Goal: Task Accomplishment & Management: Complete application form

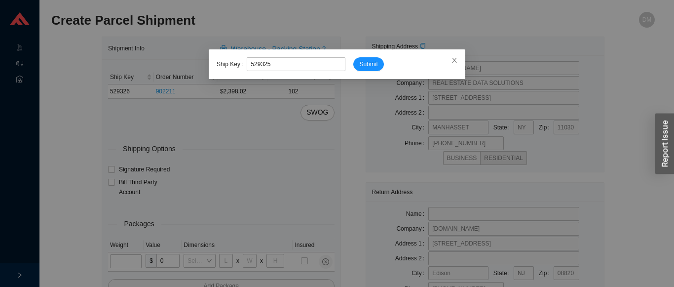
type input "529325"
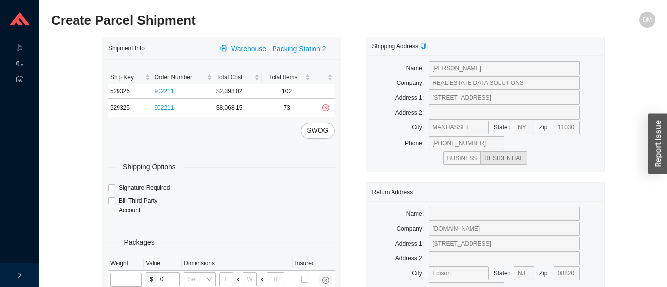
type input "24"
type input "16"
click at [117, 282] on input "tel" at bounding box center [126, 279] width 33 height 14
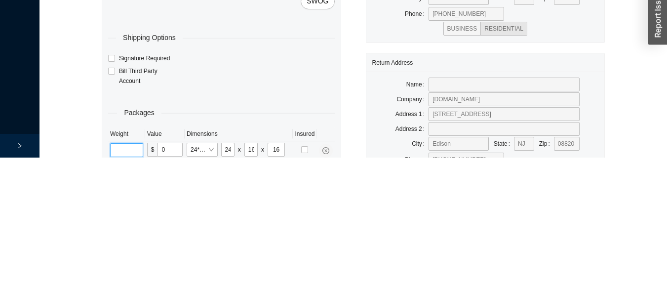
scroll to position [67, 0]
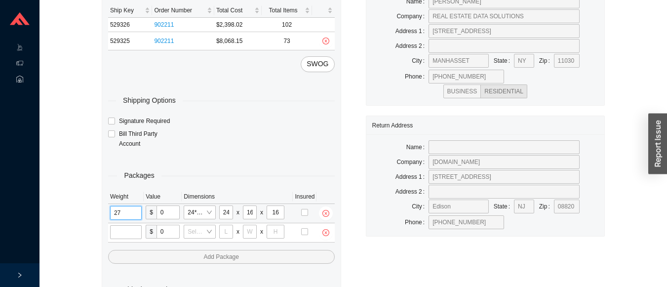
type input "27"
type input "30"
type input "26"
type input "20"
type input "12"
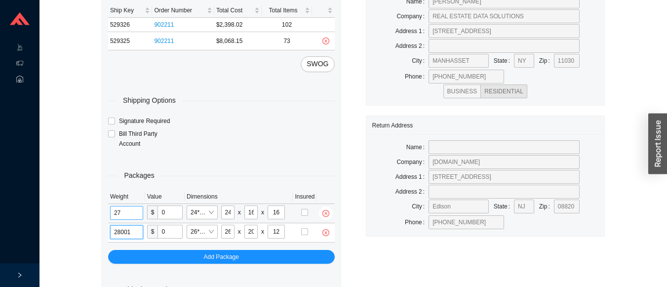
type input "28"
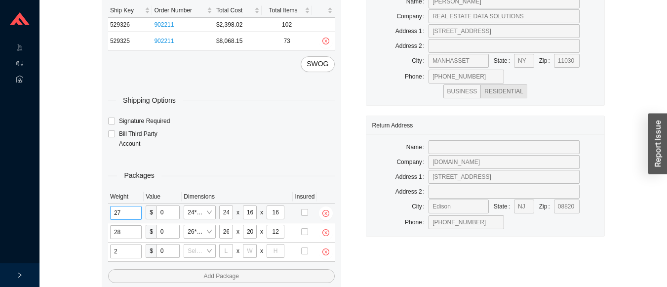
type input "21"
type input "18"
type input "12"
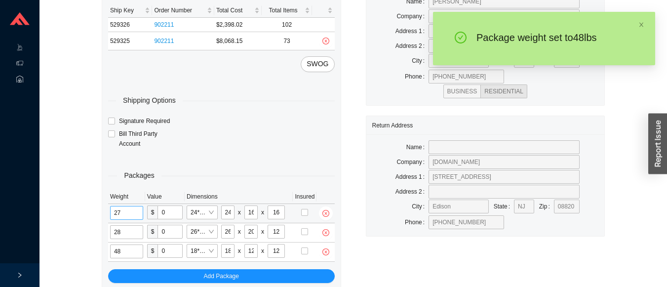
type input "4"
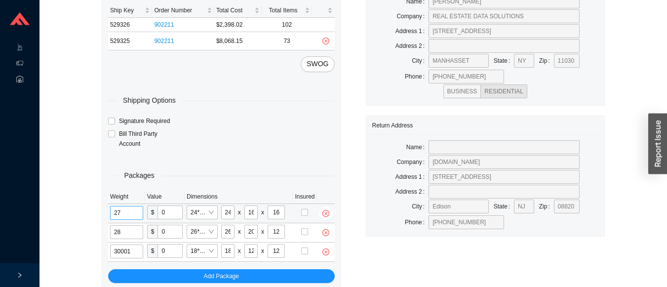
type input "30"
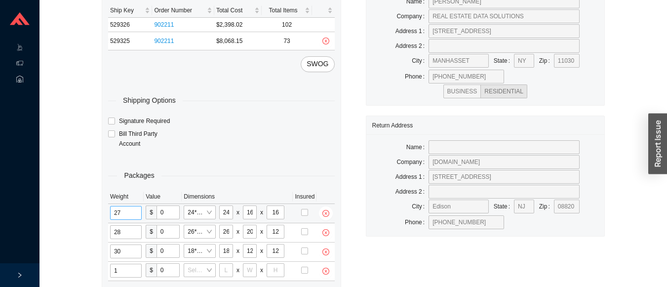
type input "11"
type input "14"
type input "7"
type input "1"
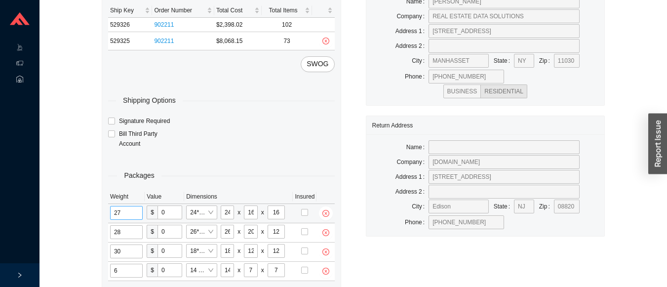
type input "6"
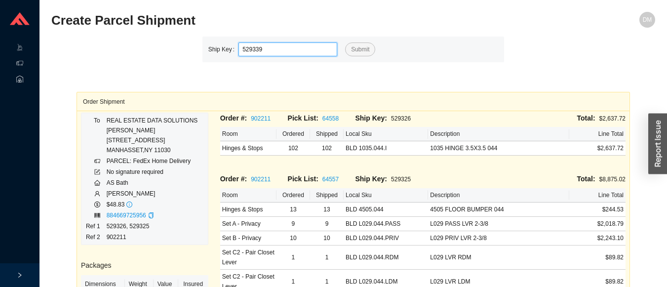
type input "529339"
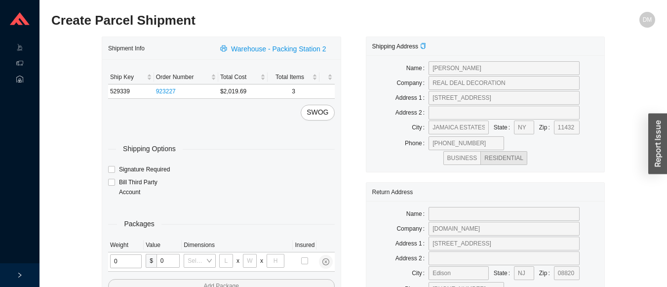
type input "2"
type input "18"
type input "8"
type input "42"
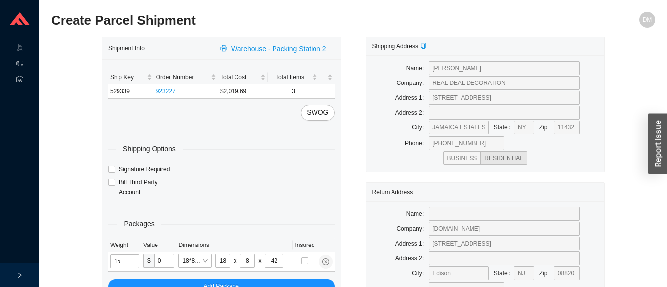
type input "15"
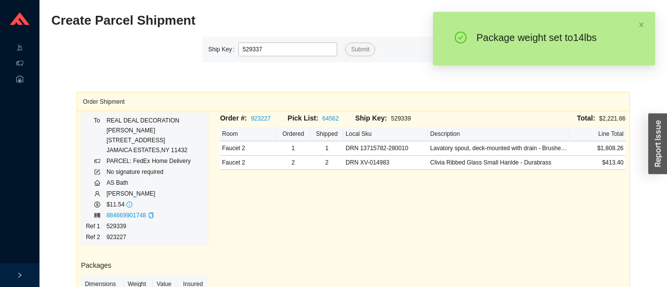
type input "529337"
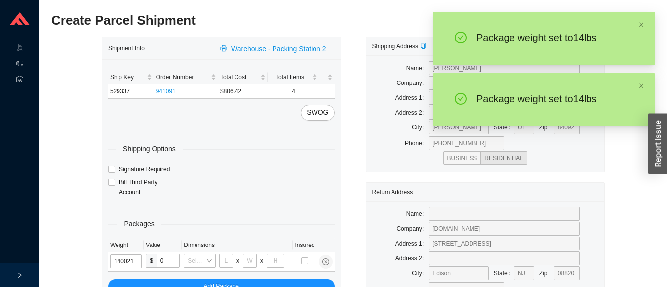
type input "14"
type input "18"
type input "12"
type input "14"
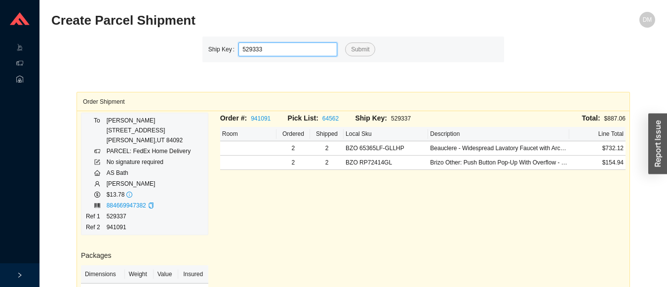
type input "529333"
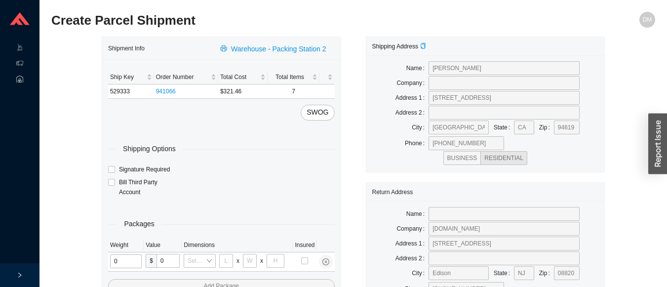
type input "2"
type input "18"
type input "8"
type input "42"
type input "1"
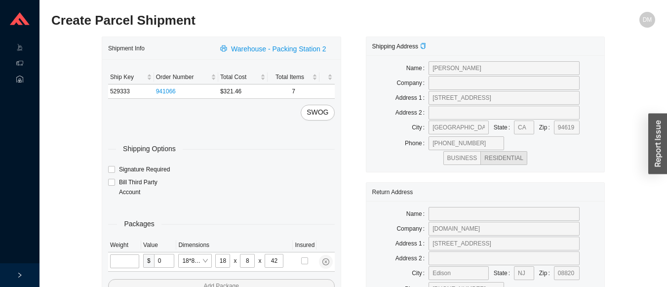
type input "5"
type input "36"
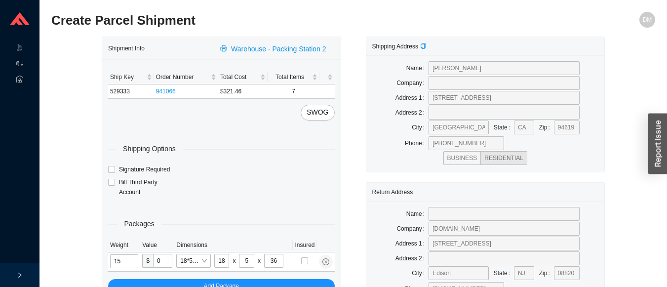
type input "15"
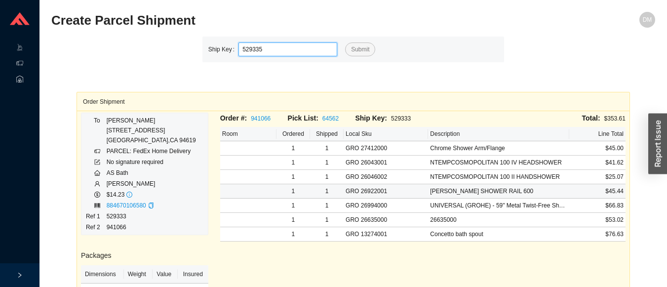
type input "529335"
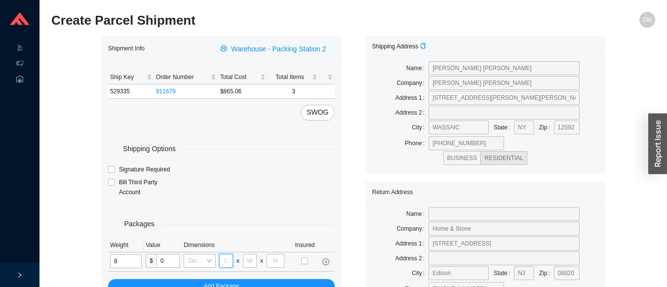
click at [226, 258] on input "tel" at bounding box center [226, 261] width 14 height 14
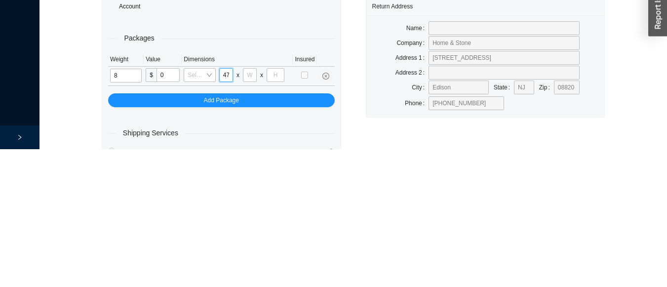
scroll to position [0, 0]
type input "47"
click at [249, 212] on input "tel" at bounding box center [250, 213] width 14 height 14
type input "7"
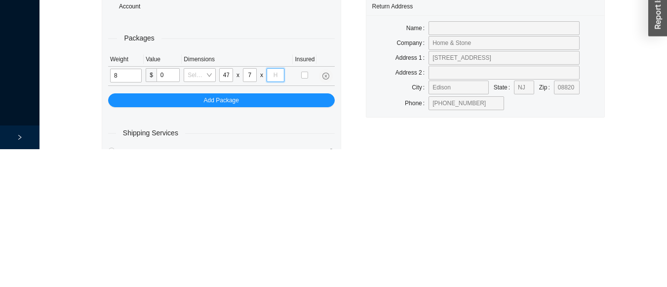
click at [275, 214] on input "tel" at bounding box center [275, 213] width 18 height 14
type input "7"
click at [128, 210] on input "8" at bounding box center [126, 213] width 32 height 14
type input "13"
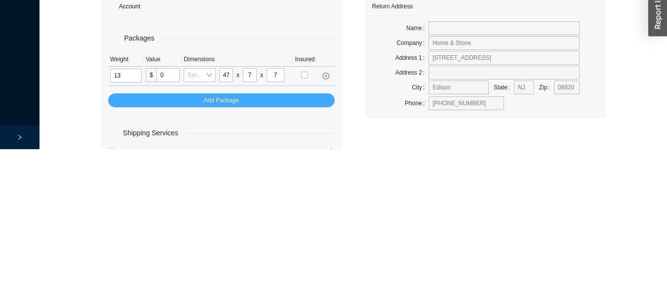
click at [249, 236] on button "Add Package" at bounding box center [221, 238] width 226 height 14
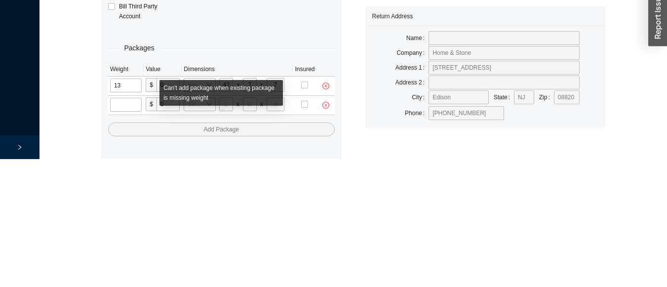
scroll to position [68, 0]
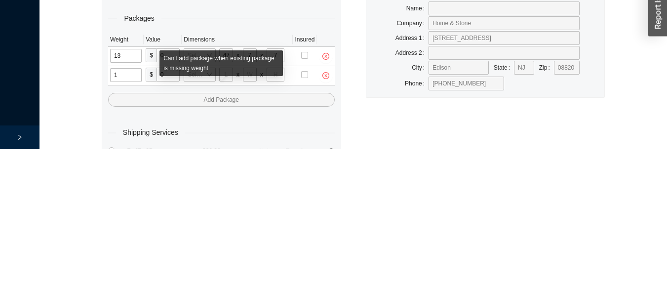
type input "12"
type input "18"
type input "12"
type input "6"
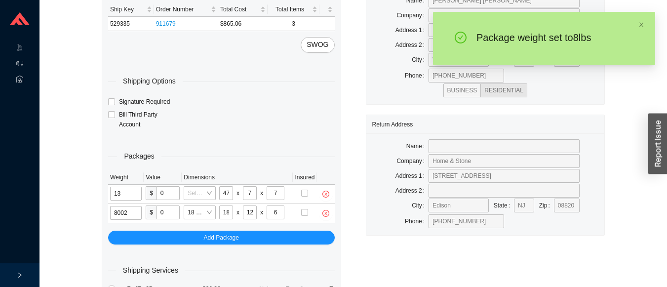
type input "8"
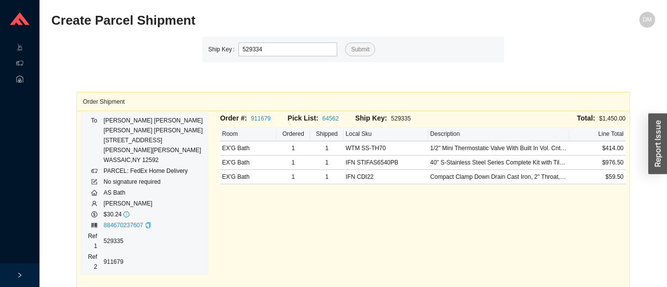
type input "529334"
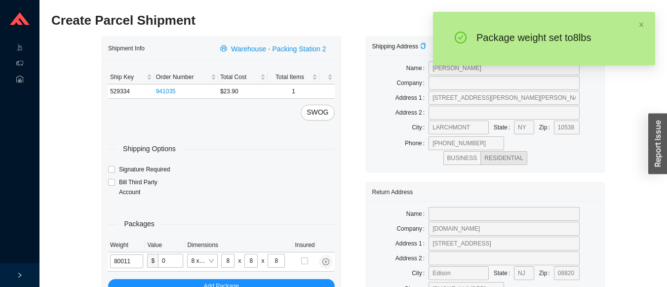
type input "8"
type input "14"
type input "7"
type input "4"
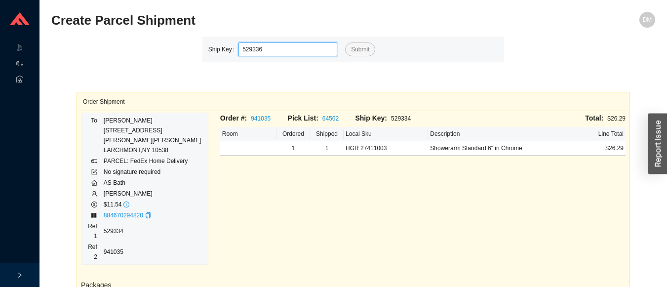
type input "529336"
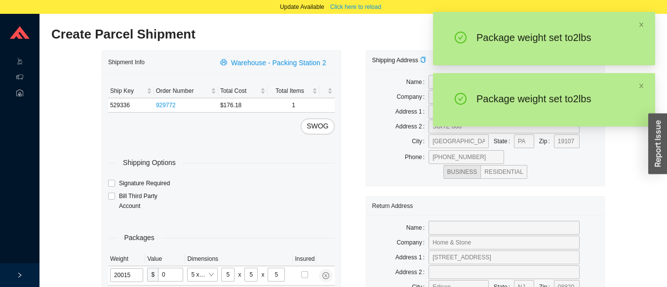
type input "2"
type input "8"
type input "2"
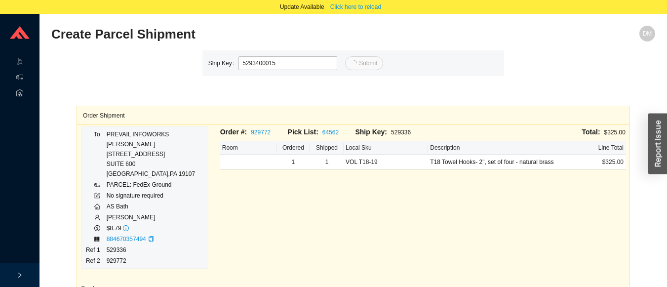
type input "15"
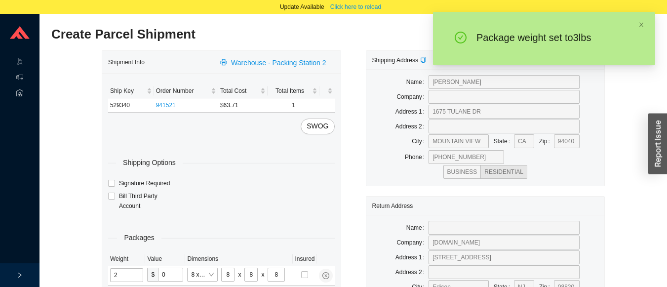
type input "3"
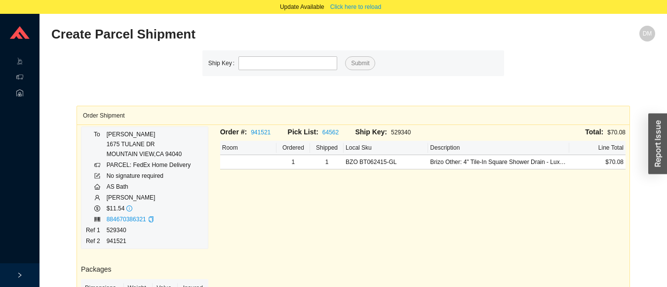
click at [409, 264] on div "Order #: 941521 Pick List: 64562 Ship Key: 529340 Total: $70.08 Room Ordered Sh…" at bounding box center [422, 271] width 417 height 290
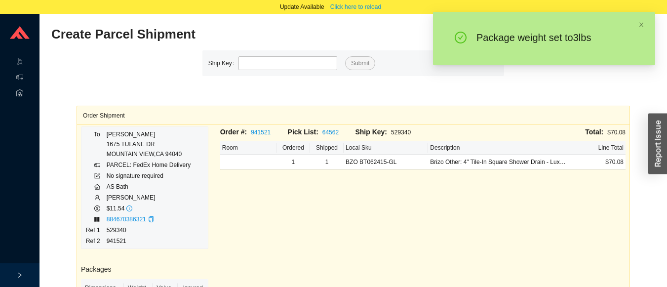
type input "529338"
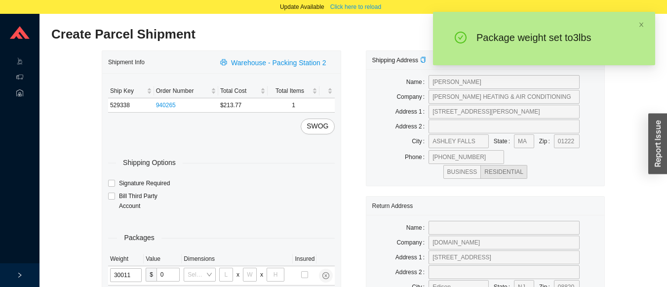
type input "3"
type input "14"
type input "7"
type input "3"
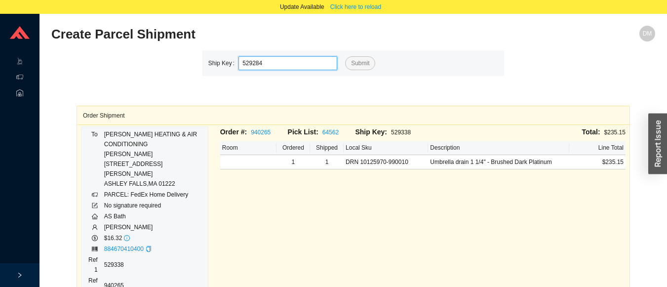
type input "529284"
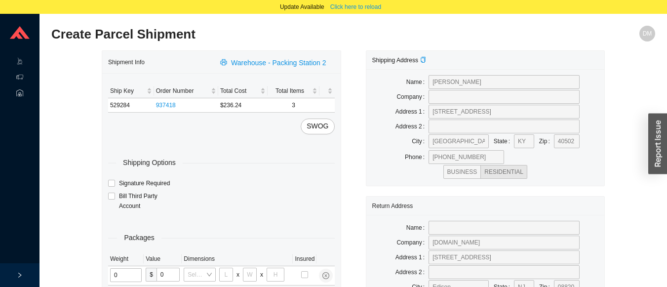
type input "2"
type input "18"
type input "8"
type input "42"
type input "13"
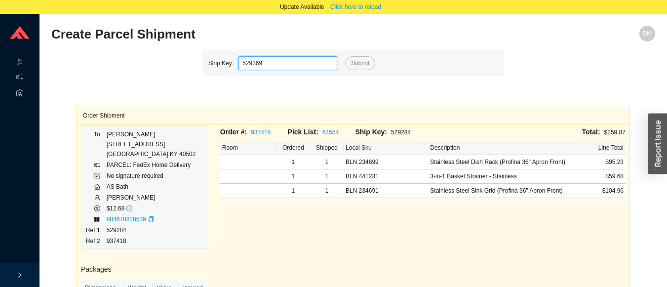
type input "529369"
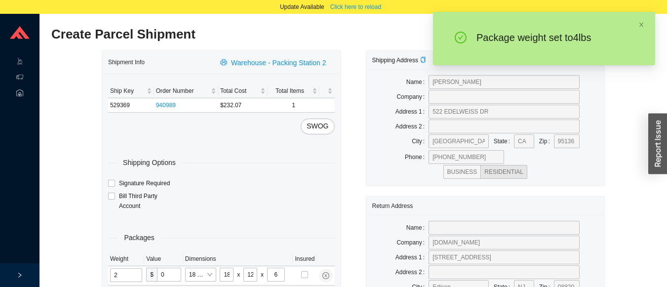
type input "4"
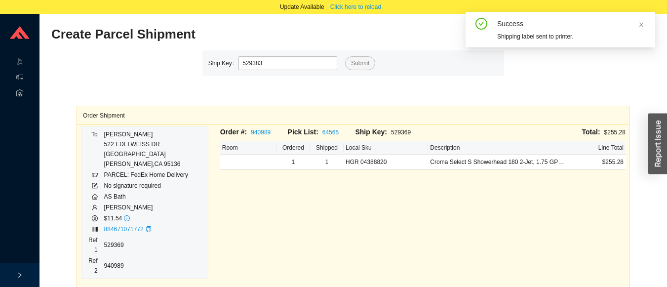
type input "529383"
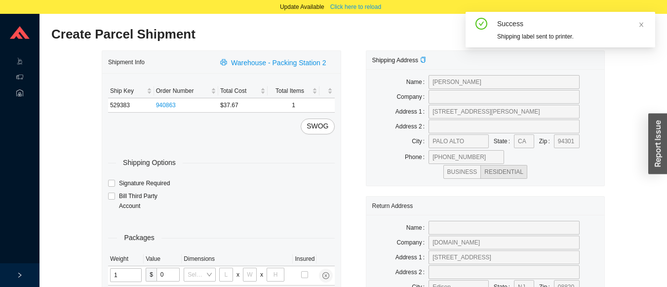
type input "15"
type input "8"
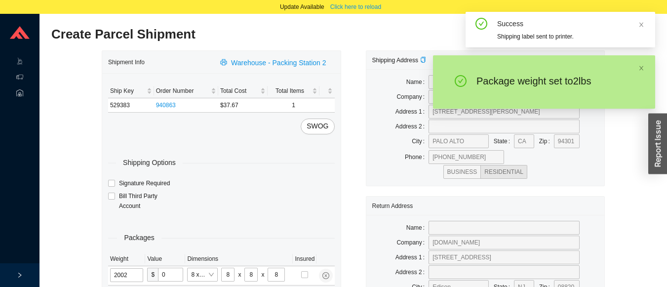
type input "2"
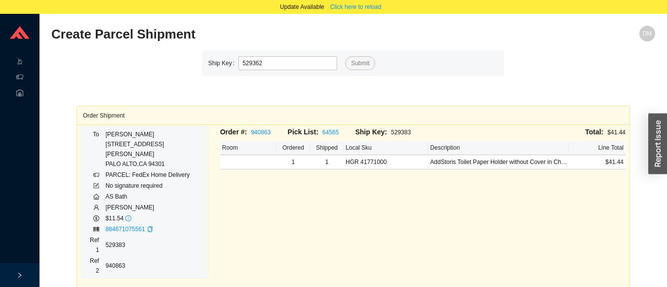
type input "529362"
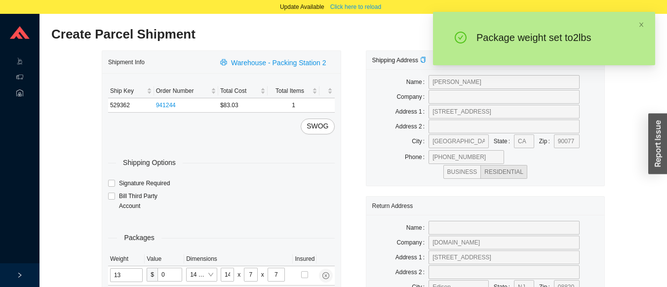
type input "2"
type input "10"
type input "2"
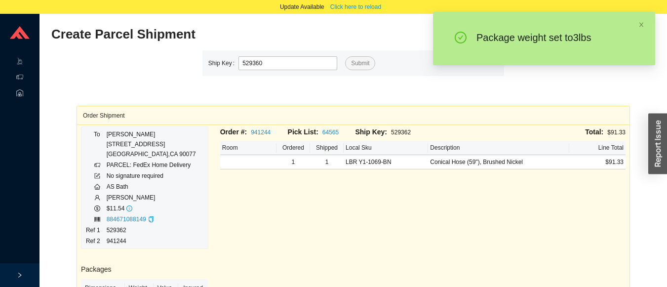
type input "529360"
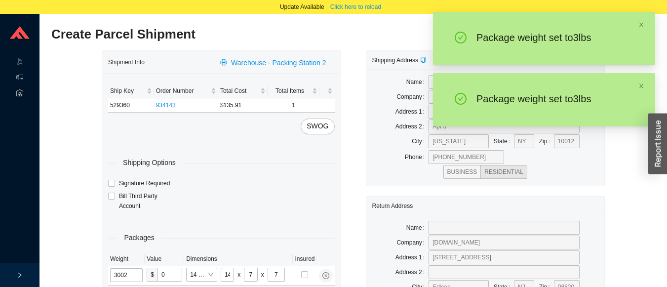
type input "3"
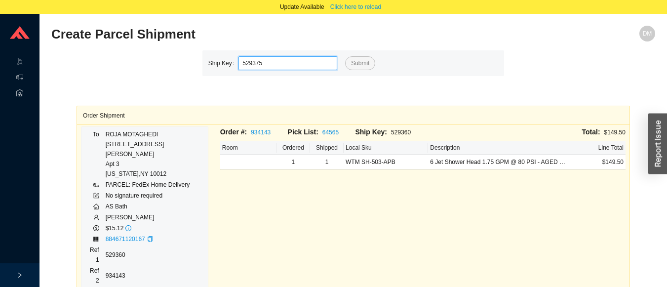
type input "529375"
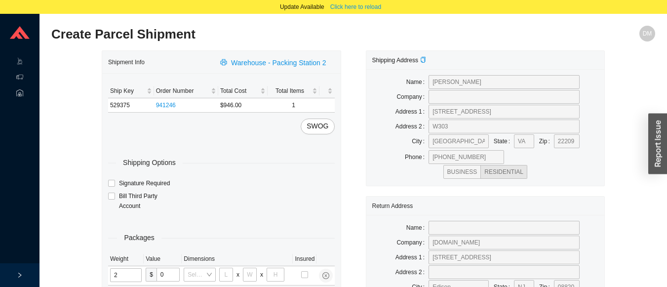
type input "25"
type input "28"
type input "16"
type input "7"
type input "13"
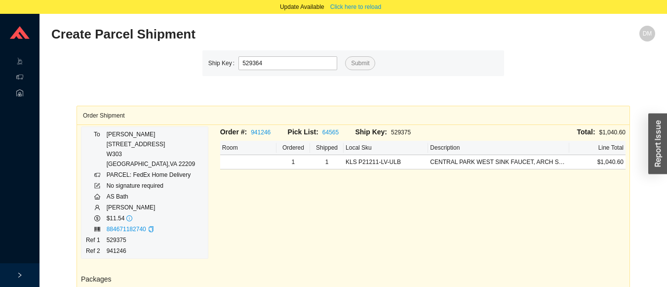
type input "529364"
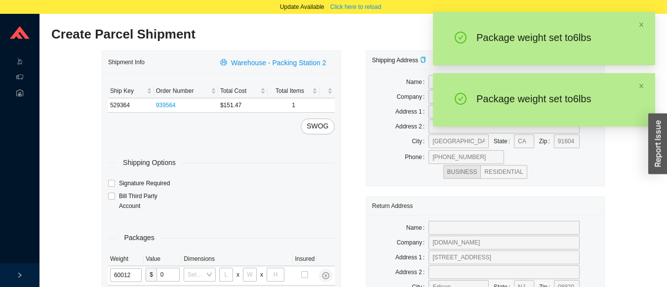
type input "6"
type input "18"
type input "12"
type input "6"
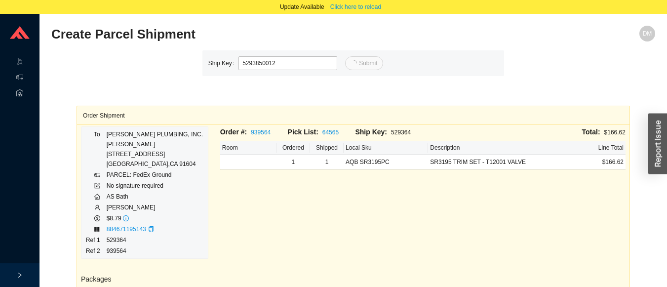
type input "12"
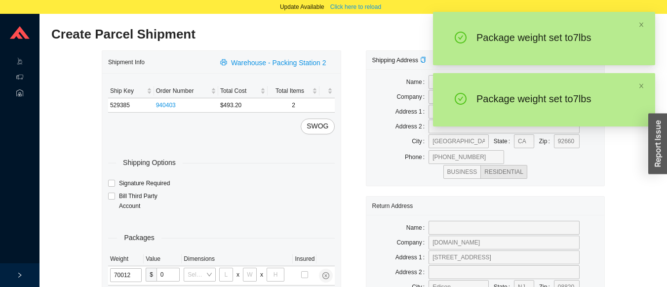
type input "7"
type input "18"
type input "12"
type input "6"
type input "7"
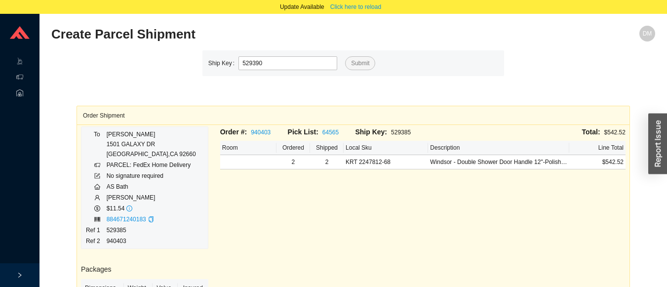
type input "529390"
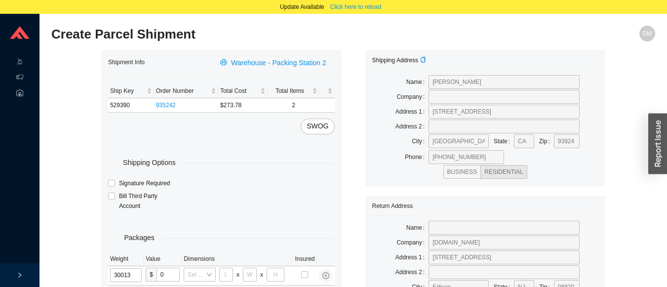
type input "3"
type input "10"
type input "3"
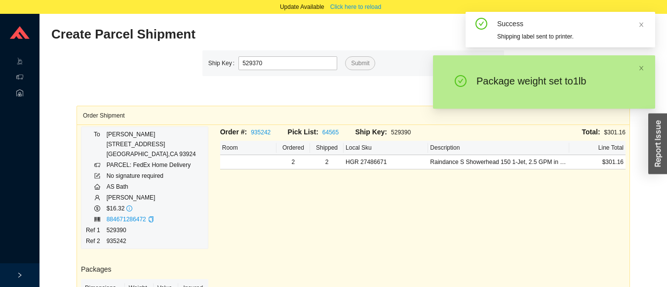
type input "529370"
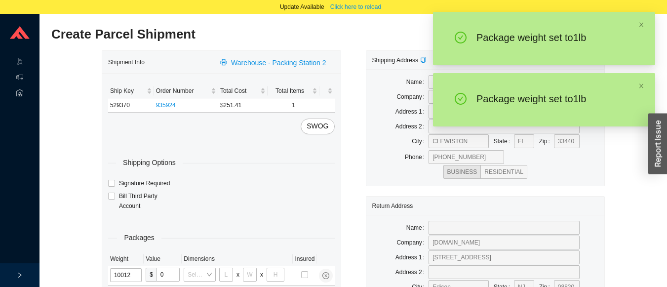
type input "1"
type input "18"
type input "12"
type input "6"
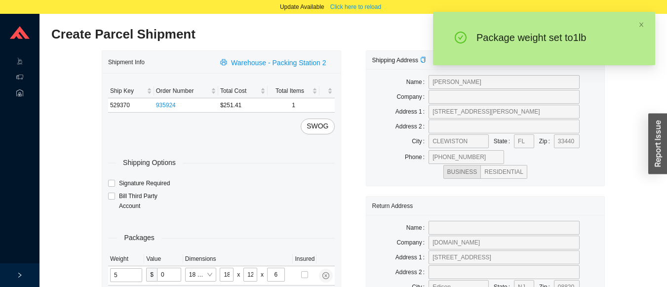
type input "5"
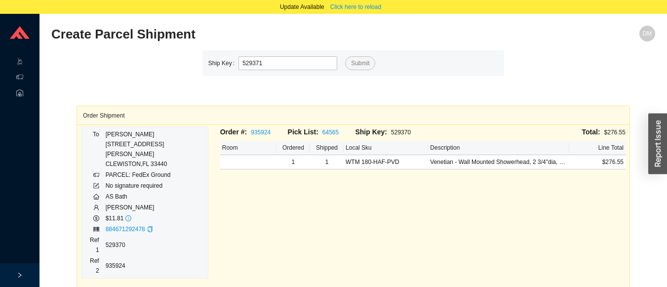
type input "529371"
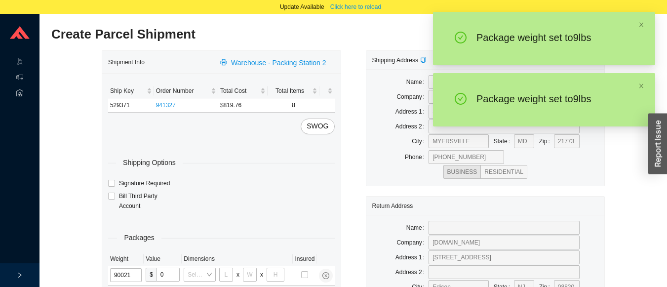
type input "9"
type input "18"
type input "12"
type input "9"
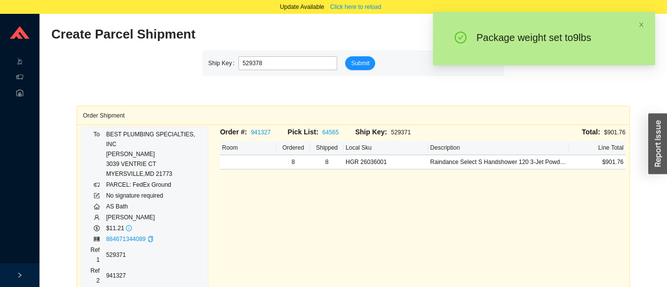
type input "529378"
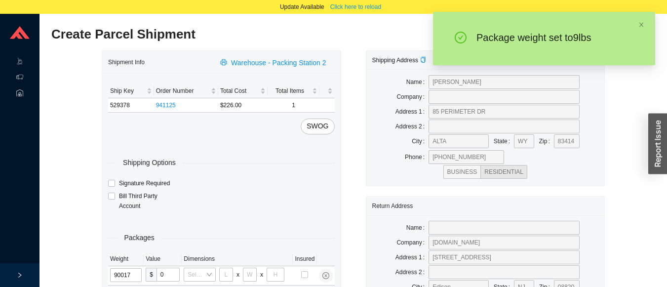
type input "9"
type input "8"
type input "36"
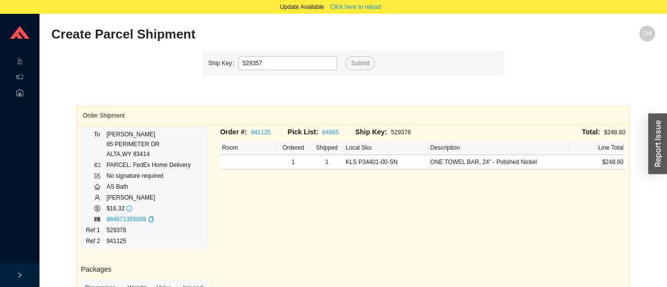
type input "529357"
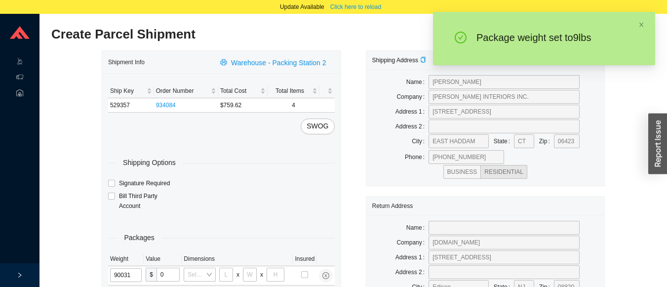
type input "9"
type input "24"
type input "16"
type input "15"
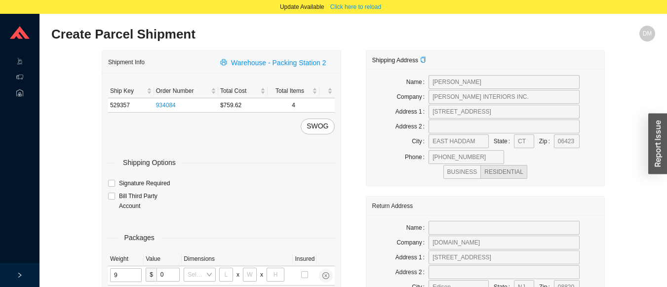
scroll to position [14, 0]
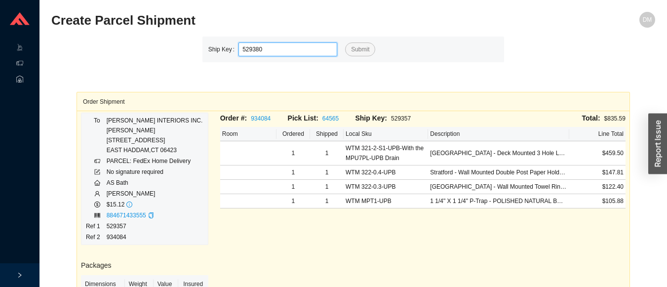
type input "529380"
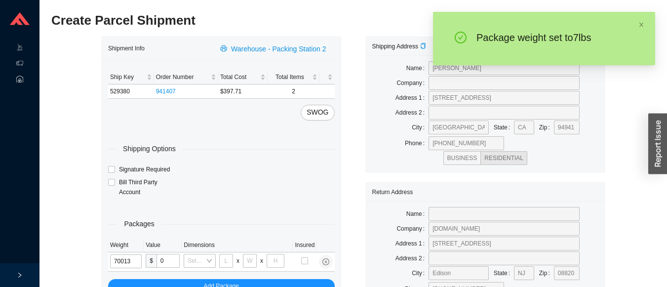
type input "7"
type input "10"
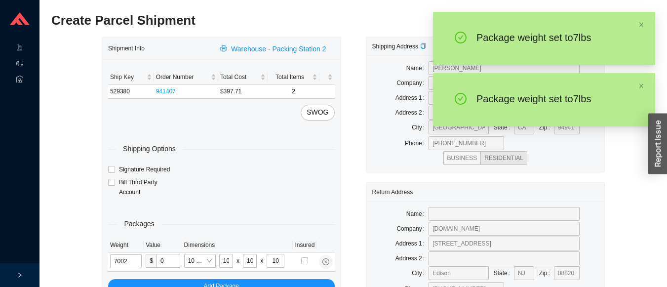
type input "7"
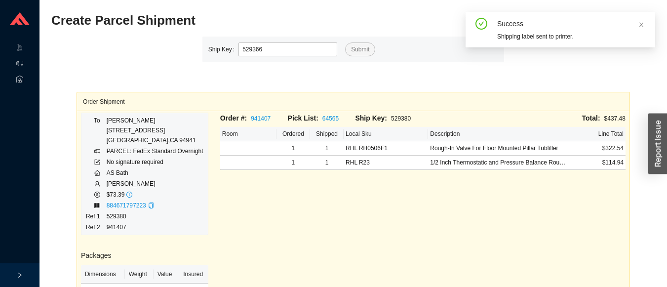
type input "529366"
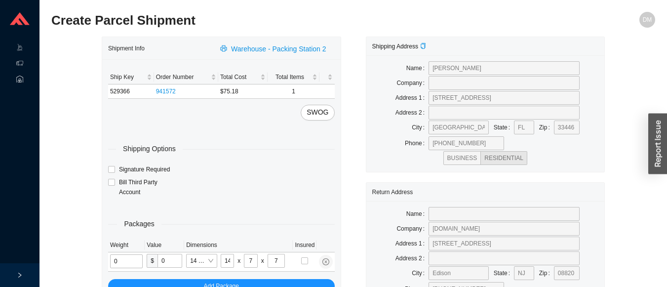
type input "2"
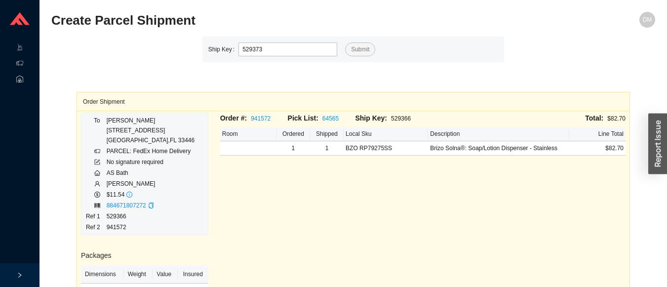
type input "529373"
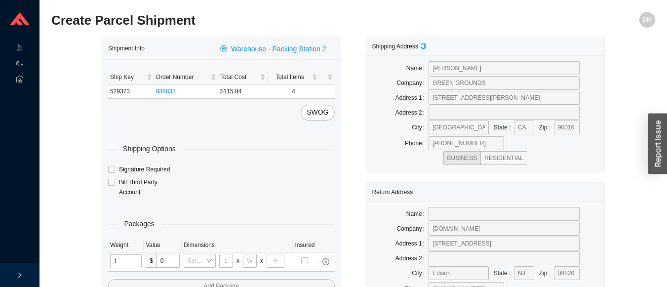
type input "11"
type input "14"
type input "7"
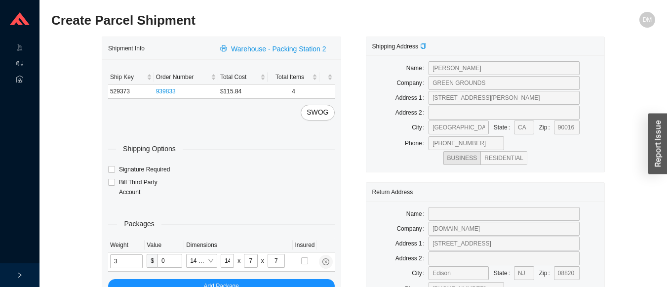
type input "3"
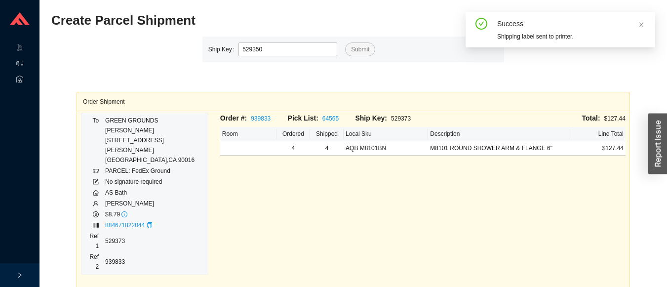
type input "529350"
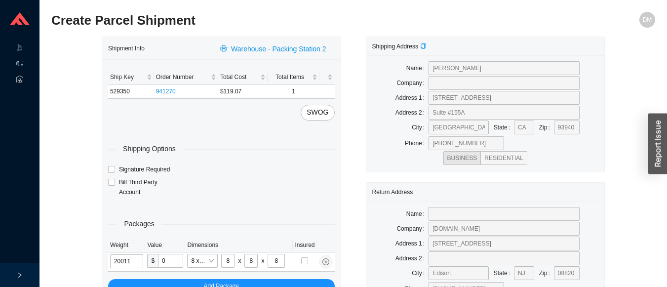
type input "2"
type input "14"
type input "7"
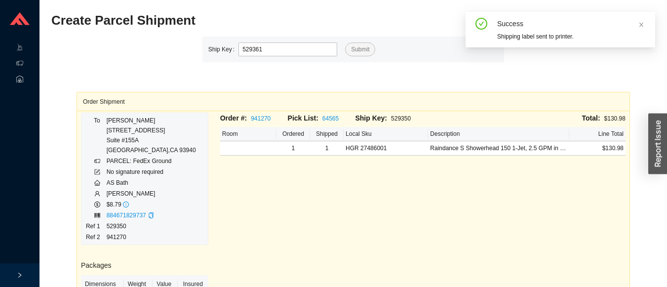
type input "529361"
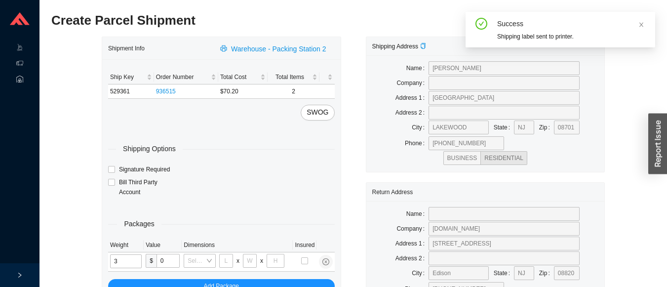
type input "3"
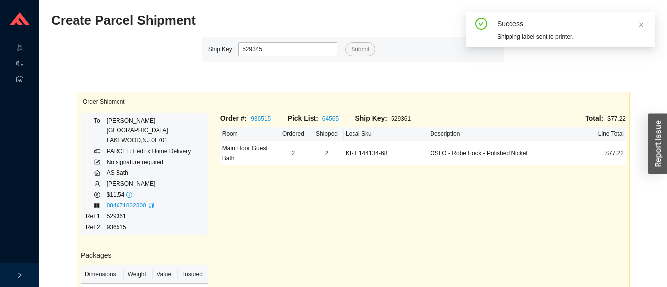
type input "529345"
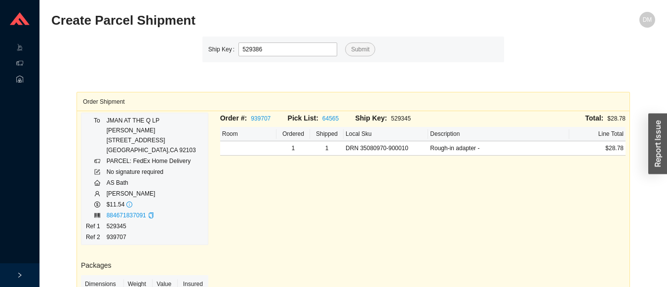
type input "529386"
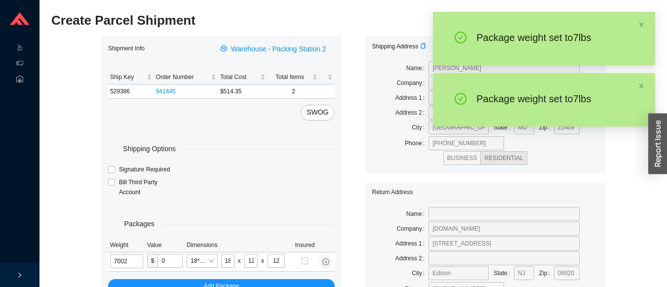
type input "7"
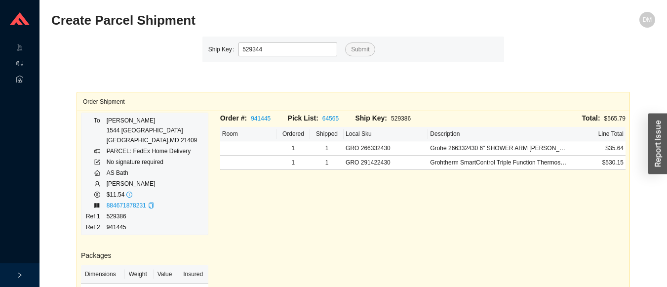
type input "529344"
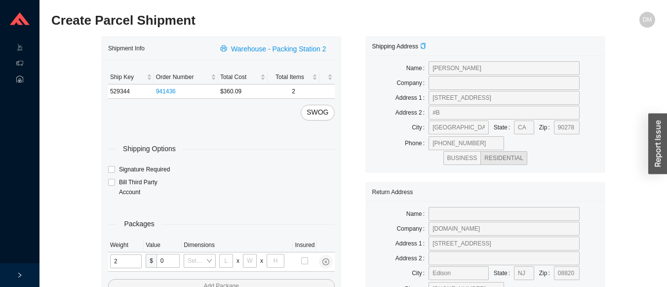
type input "21"
type input "18"
type input "12"
type input "2"
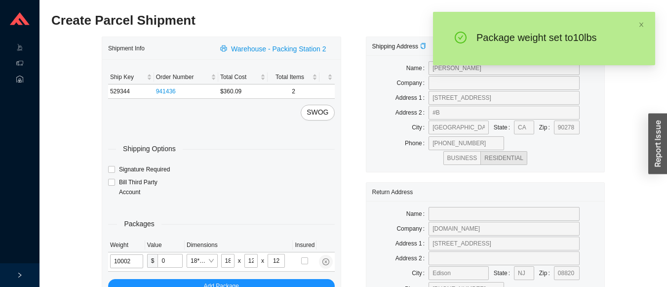
type input "10"
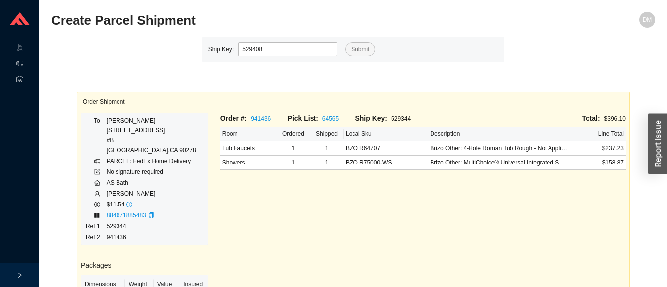
type input "529408"
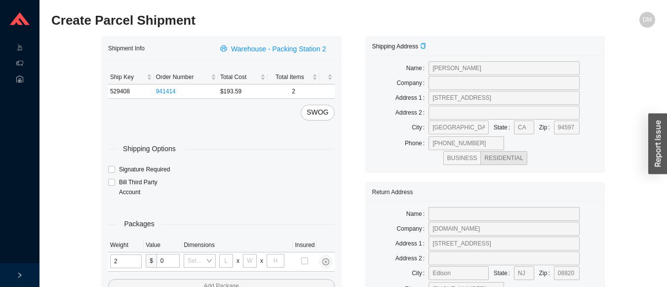
type input "24"
type input "28"
type input "19"
type input "6"
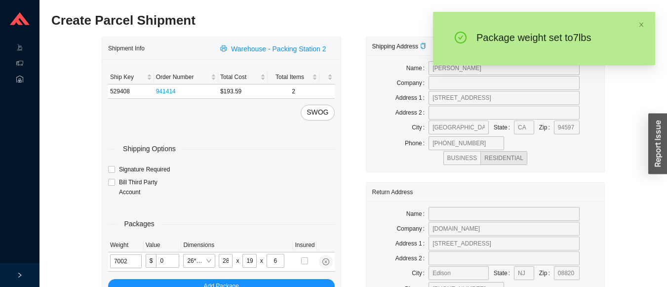
type input "7"
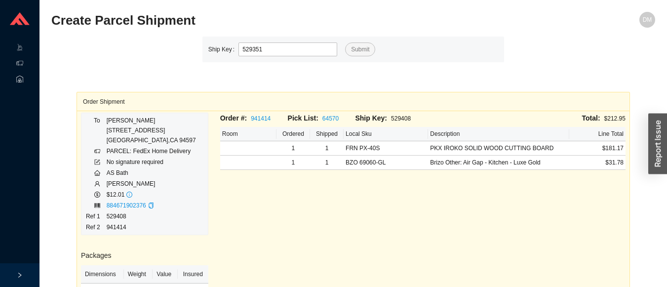
type input "529351"
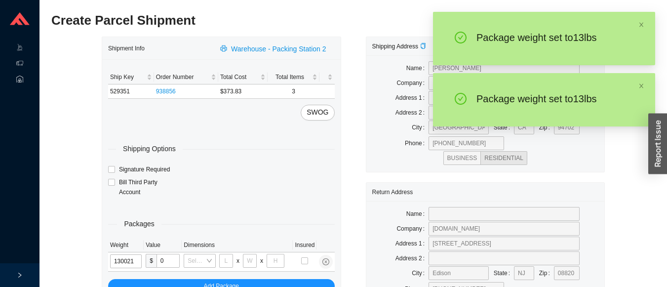
type input "13"
type input "18"
type input "12"
type input "13"
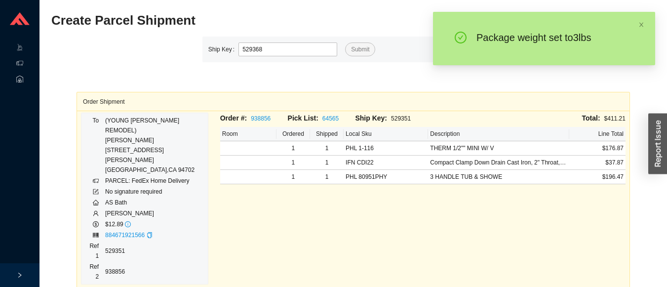
type input "529368"
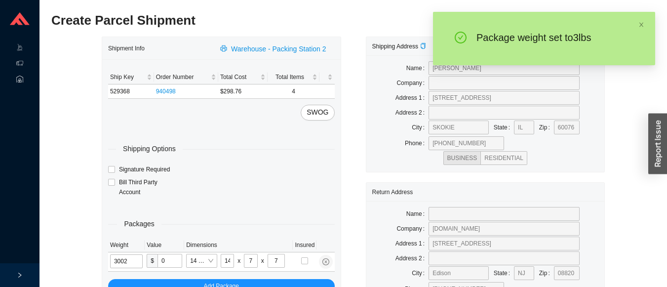
type input "3"
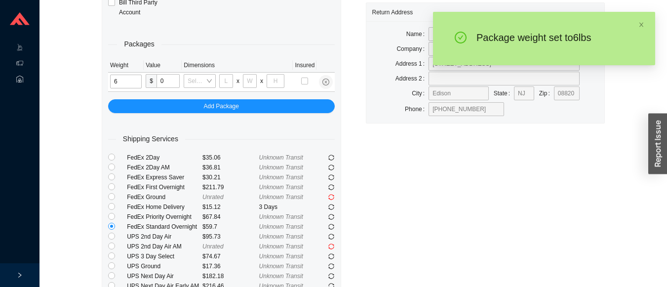
scroll to position [199, 0]
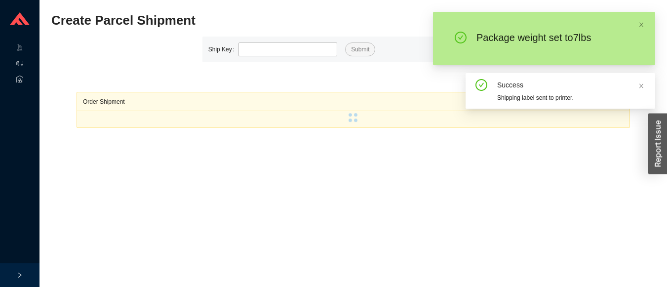
scroll to position [14, 0]
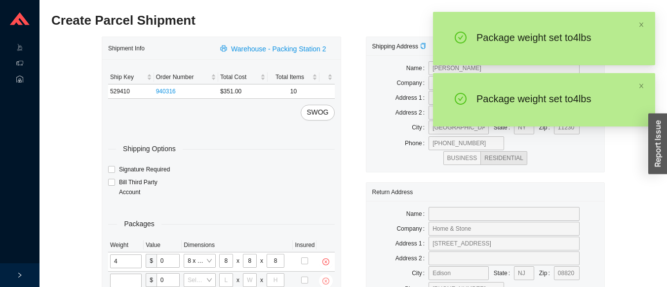
click at [328, 282] on icon "close-circle" at bounding box center [325, 280] width 7 height 7
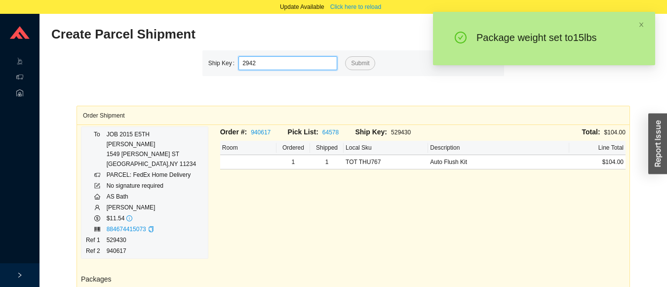
click at [345, 56] on button "Submit" at bounding box center [360, 63] width 30 height 14
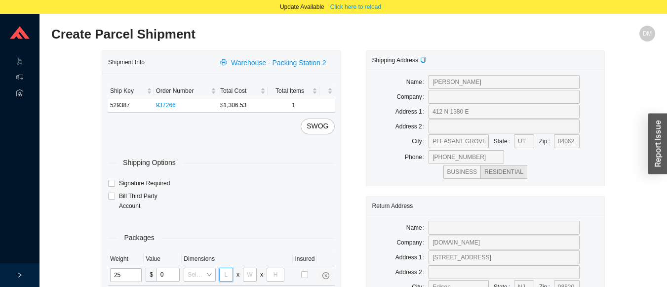
click at [226, 275] on input "tel" at bounding box center [226, 274] width 14 height 14
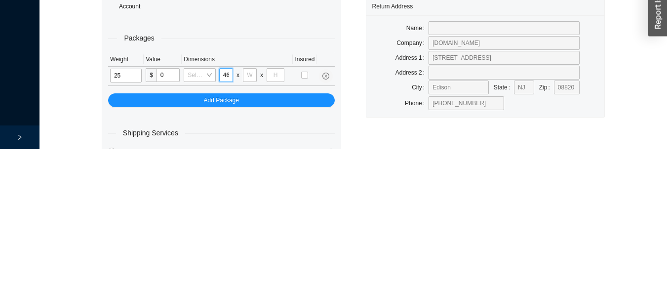
scroll to position [0, 0]
click at [249, 212] on input "tel" at bounding box center [250, 213] width 14 height 14
click at [273, 213] on input "tel" at bounding box center [275, 213] width 18 height 14
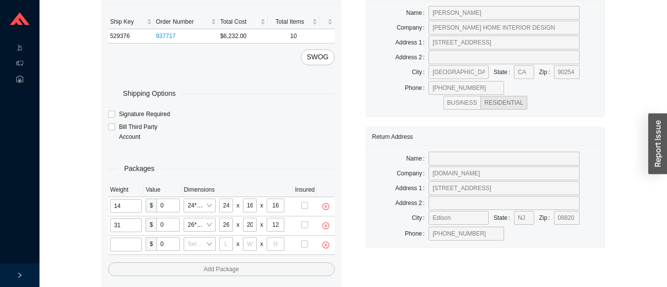
scroll to position [81, 0]
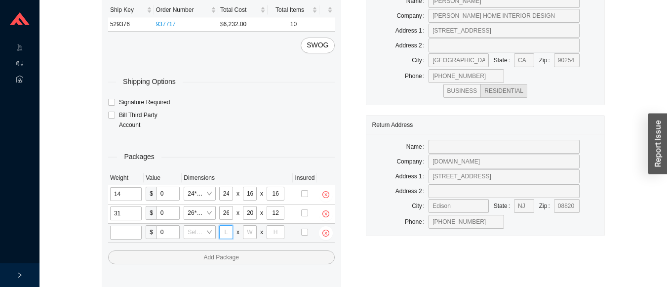
click at [225, 233] on input "tel" at bounding box center [226, 232] width 14 height 14
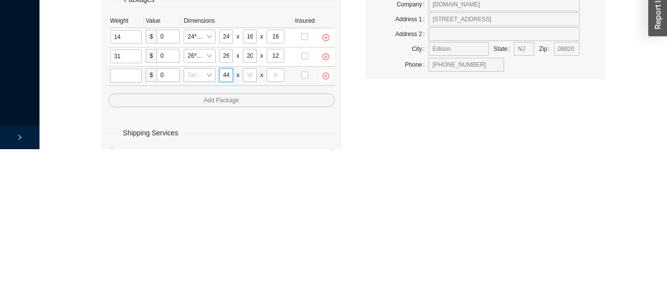
scroll to position [0, 0]
click at [248, 213] on input "tel" at bounding box center [250, 213] width 14 height 14
click at [275, 216] on input "tel" at bounding box center [275, 213] width 18 height 14
click at [136, 212] on input "tel" at bounding box center [126, 213] width 32 height 14
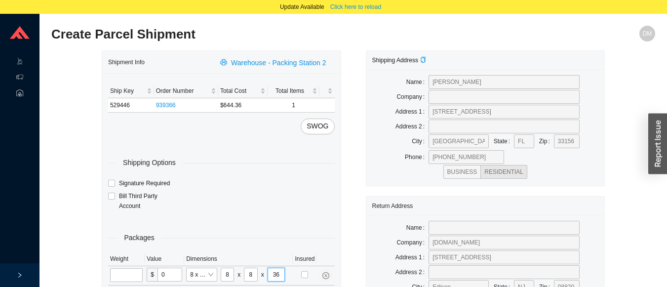
click at [276, 274] on input "36" at bounding box center [275, 274] width 17 height 14
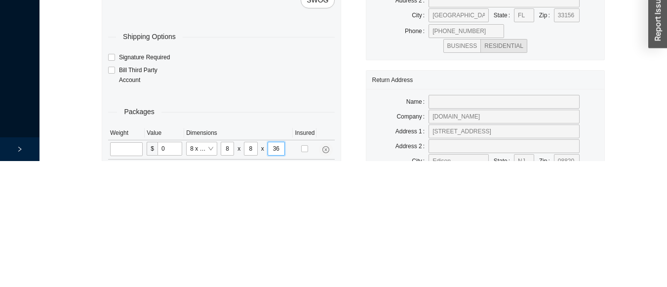
scroll to position [62, 0]
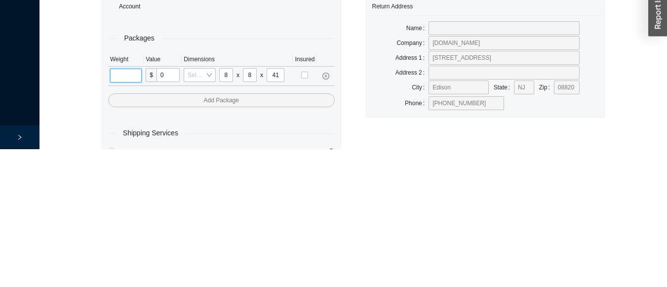
click at [125, 208] on input "tel" at bounding box center [126, 213] width 32 height 14
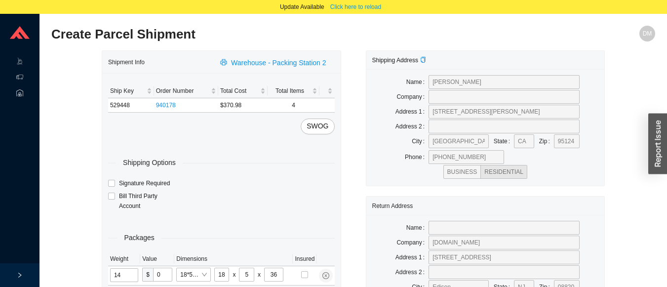
click at [127, 277] on input "tel" at bounding box center [126, 275] width 33 height 14
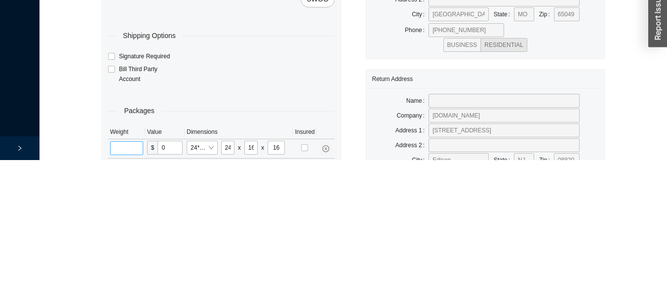
scroll to position [62, 0]
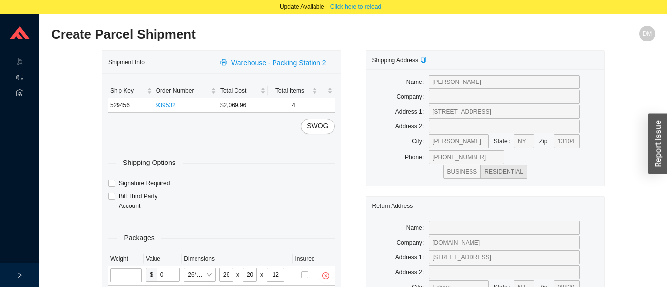
scroll to position [11, 0]
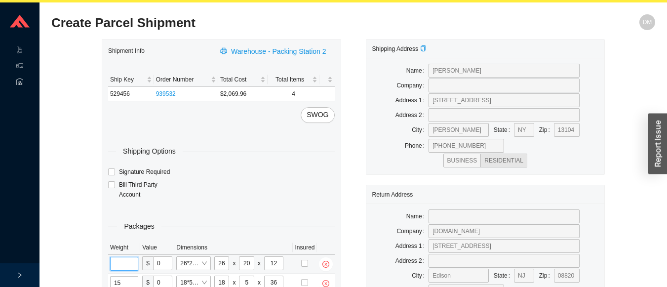
click at [133, 264] on input "tel" at bounding box center [124, 264] width 28 height 14
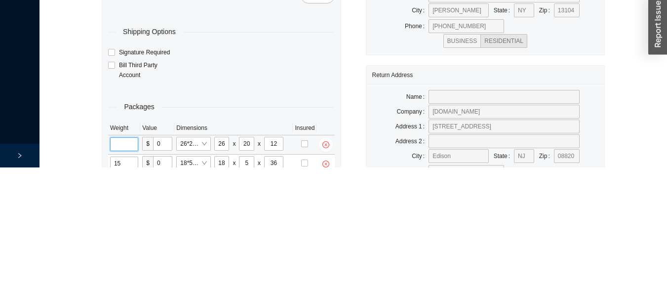
scroll to position [62, 0]
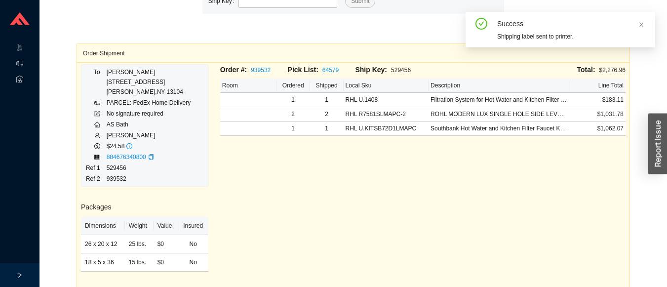
scroll to position [14, 0]
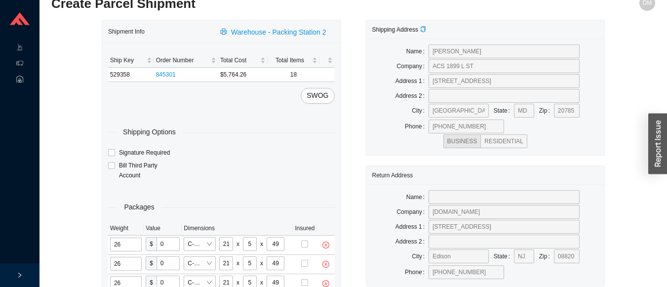
scroll to position [50, 0]
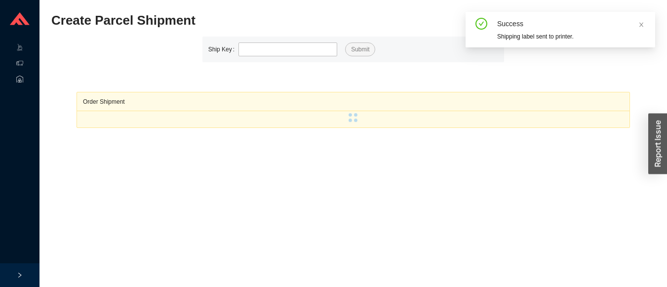
scroll to position [14, 0]
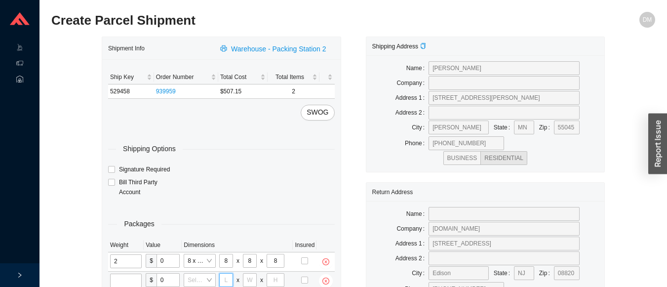
click at [226, 281] on input "tel" at bounding box center [226, 280] width 14 height 14
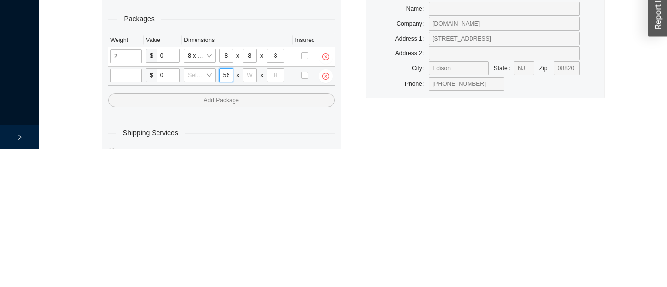
scroll to position [0, 0]
click at [247, 207] on input "tel" at bounding box center [250, 213] width 14 height 14
click at [270, 212] on input "tel" at bounding box center [275, 213] width 18 height 14
click at [133, 216] on input "tel" at bounding box center [126, 213] width 32 height 14
